Goal: Book appointment/travel/reservation

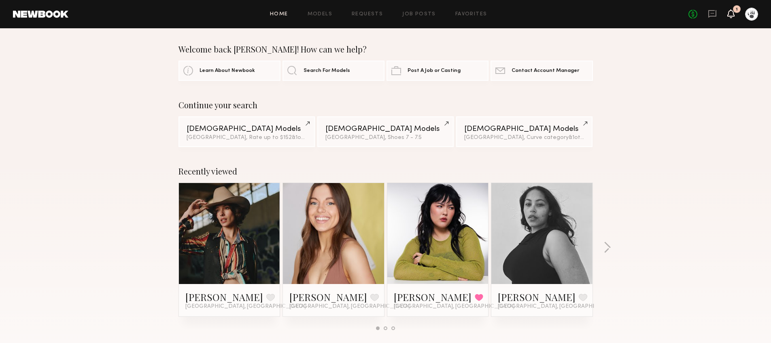
click at [727, 18] on icon at bounding box center [730, 13] width 7 height 9
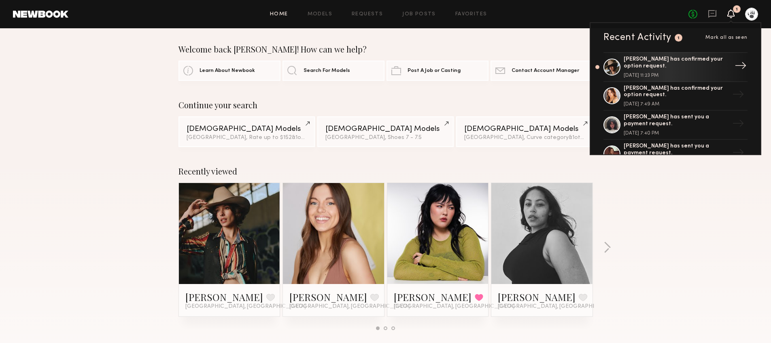
click at [683, 62] on div "McKenna M. has confirmed your option request." at bounding box center [675, 63] width 105 height 14
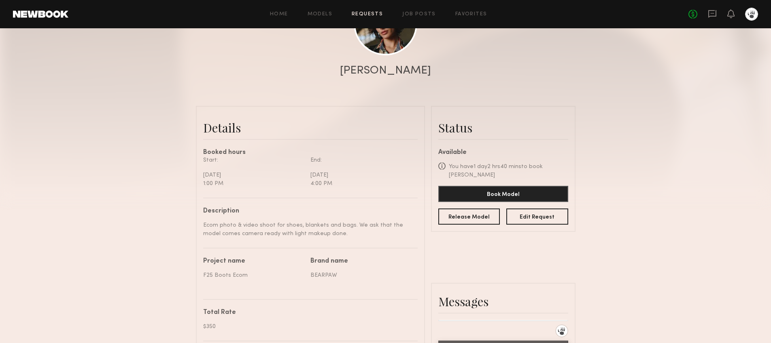
scroll to position [241, 0]
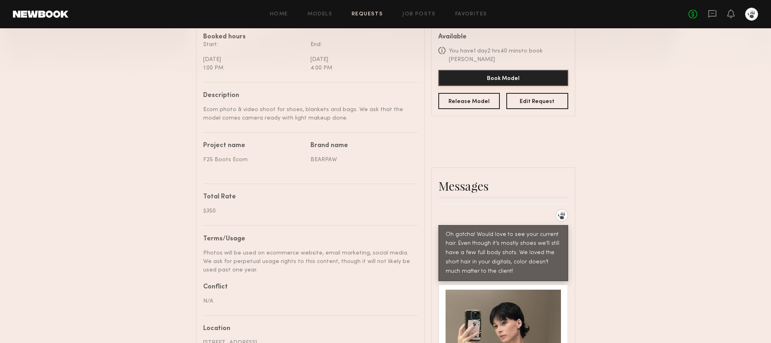
click at [516, 79] on button "Book Model" at bounding box center [503, 78] width 130 height 16
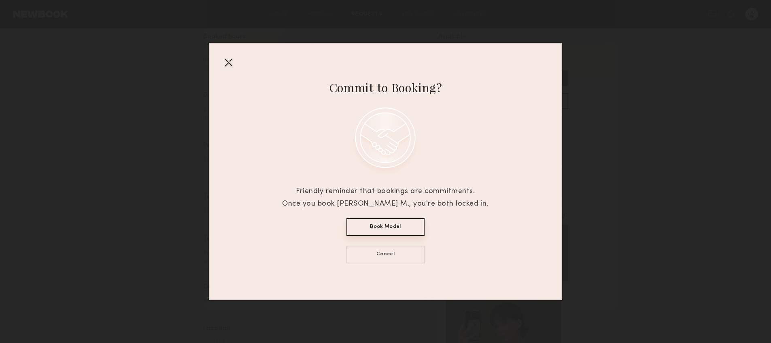
click at [392, 232] on button "Book Model" at bounding box center [385, 227] width 78 height 18
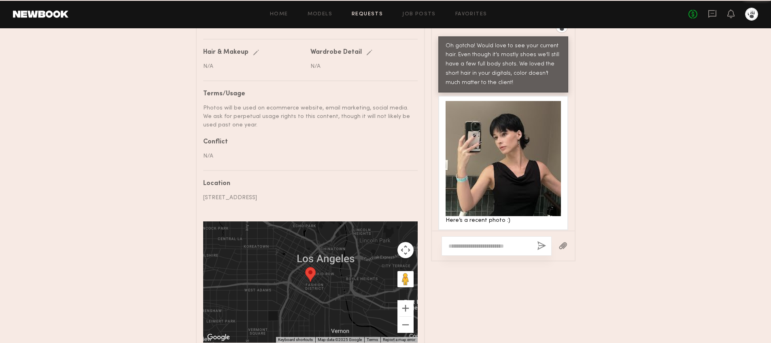
scroll to position [473, 0]
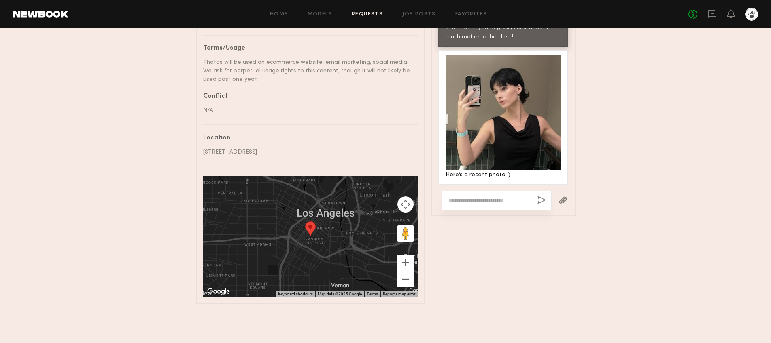
click at [484, 201] on textarea at bounding box center [489, 201] width 82 height 8
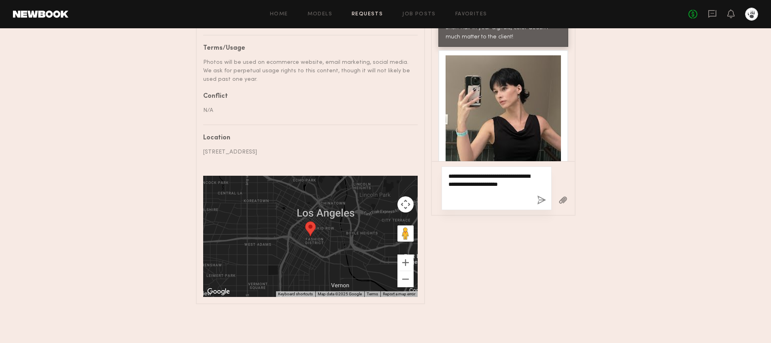
type textarea "**********"
click at [541, 202] on button "button" at bounding box center [541, 201] width 9 height 10
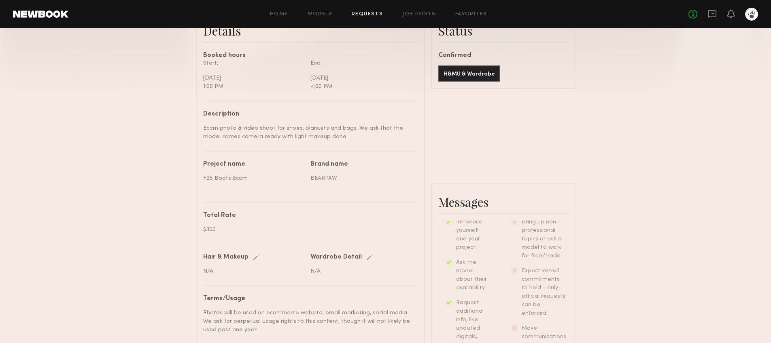
scroll to position [0, 0]
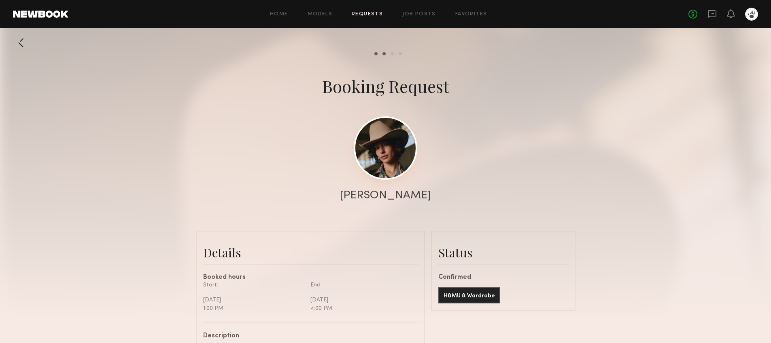
click at [389, 164] on link at bounding box center [386, 149] width 64 height 64
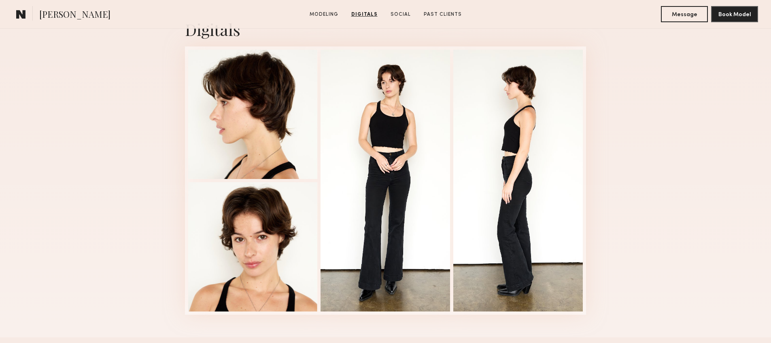
scroll to position [662, 0]
